Goal: Information Seeking & Learning: Learn about a topic

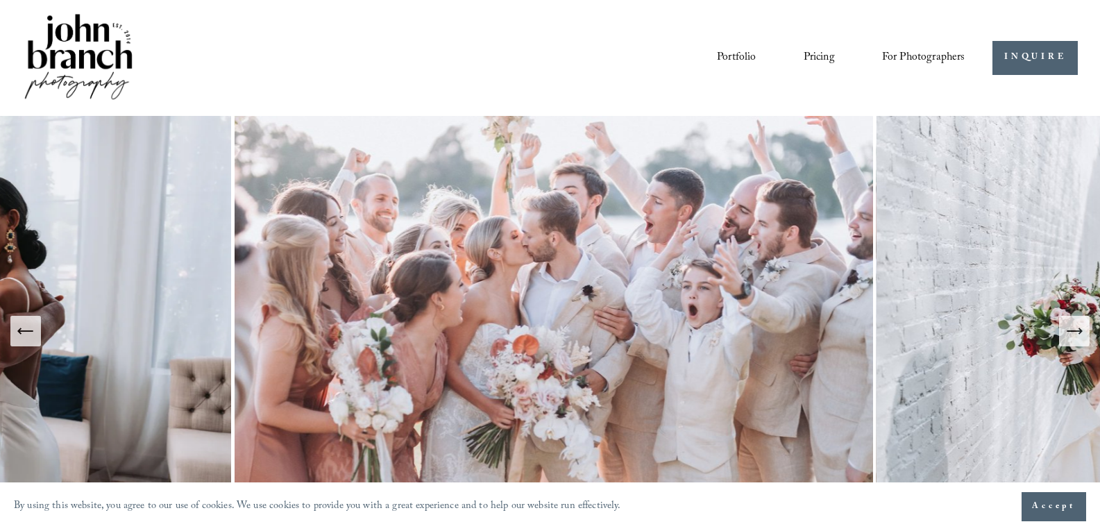
click at [813, 56] on link "Pricing" at bounding box center [818, 58] width 31 height 24
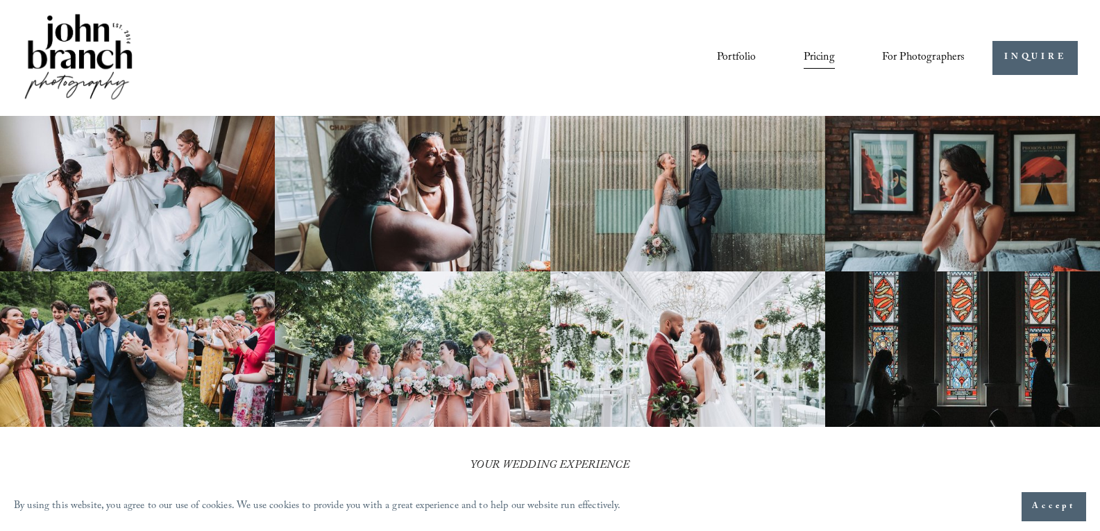
click at [738, 55] on link "Portfolio" at bounding box center [736, 58] width 39 height 24
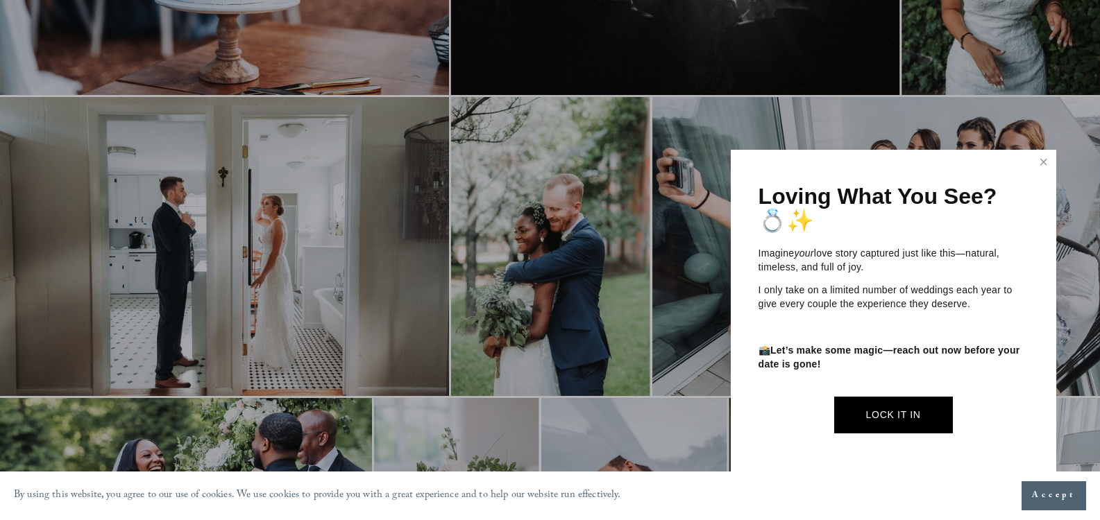
scroll to position [622, 0]
click at [1042, 161] on link "Close" at bounding box center [1043, 163] width 21 height 22
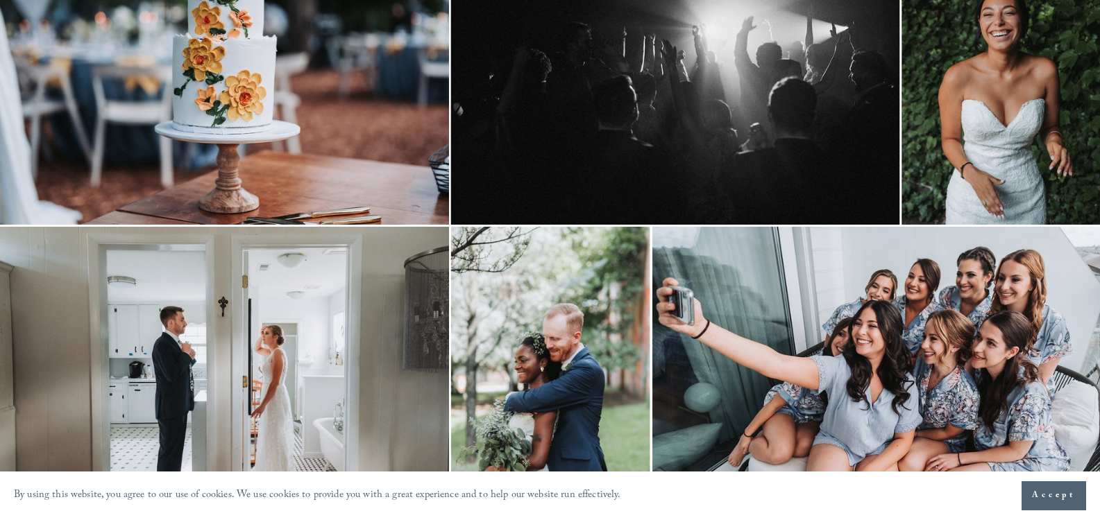
scroll to position [0, 0]
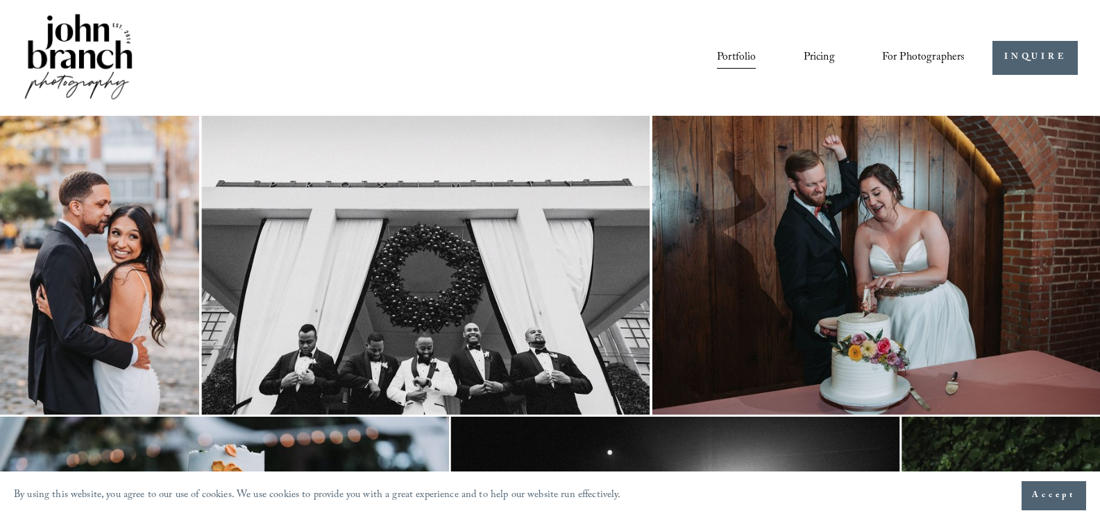
click at [0, 0] on link "Courses" at bounding box center [0, 0] width 0 height 0
click at [0, 0] on span "Education" at bounding box center [0, 0] width 0 height 0
